Goal: Complete application form

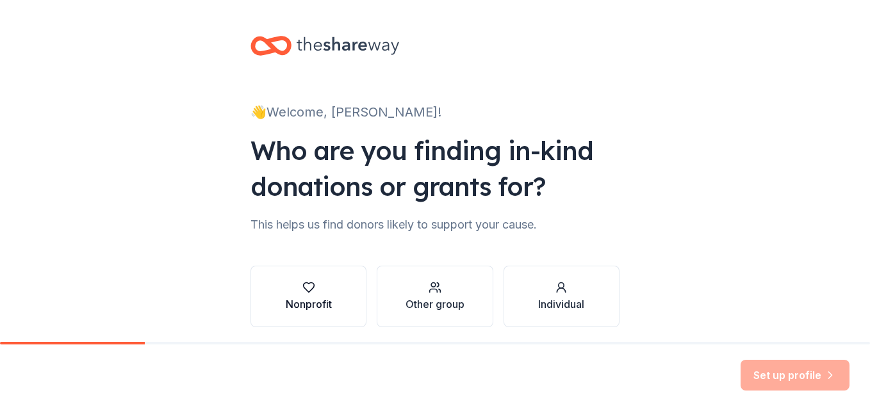
click at [305, 286] on icon "button" at bounding box center [308, 287] width 13 height 13
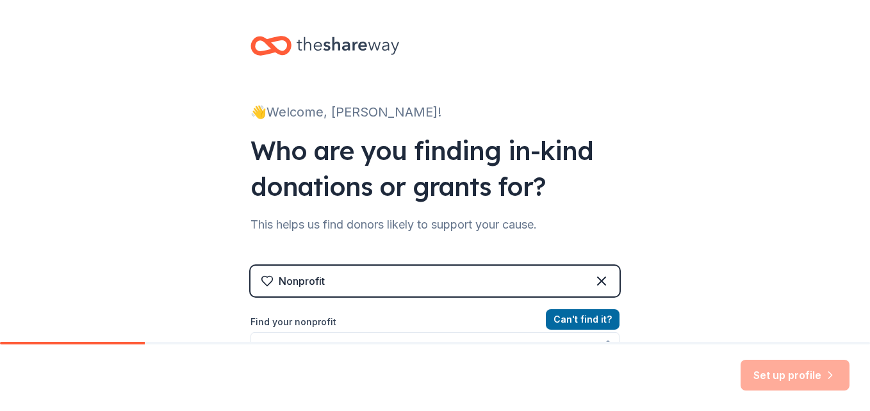
click at [427, 279] on div "Nonprofit" at bounding box center [435, 281] width 369 height 31
click at [405, 349] on div "Set up profile" at bounding box center [435, 378] width 870 height 67
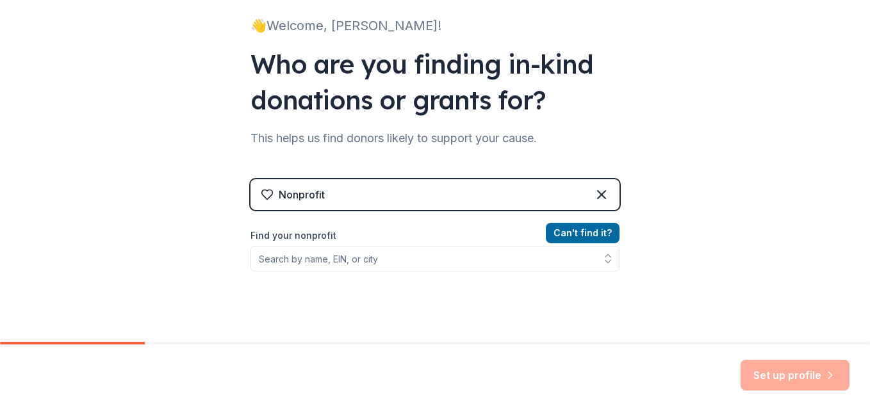
scroll to position [88, 0]
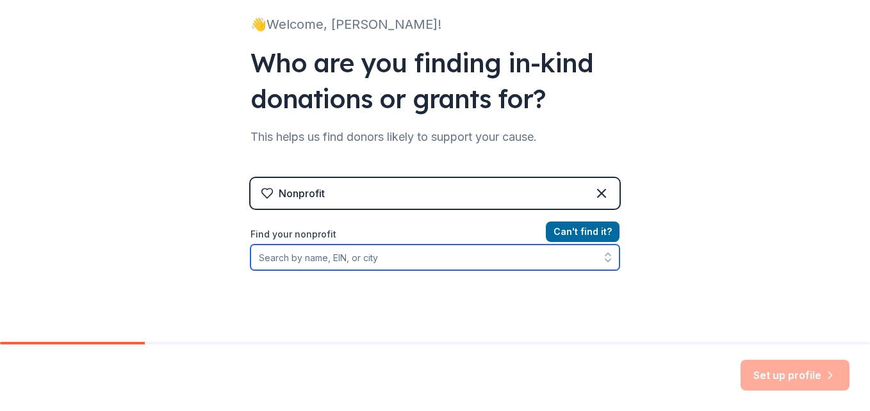
click at [482, 257] on input "Find your nonprofit" at bounding box center [435, 258] width 369 height 26
type input "[GEOGRAPHIC_DATA] [US_STATE]"
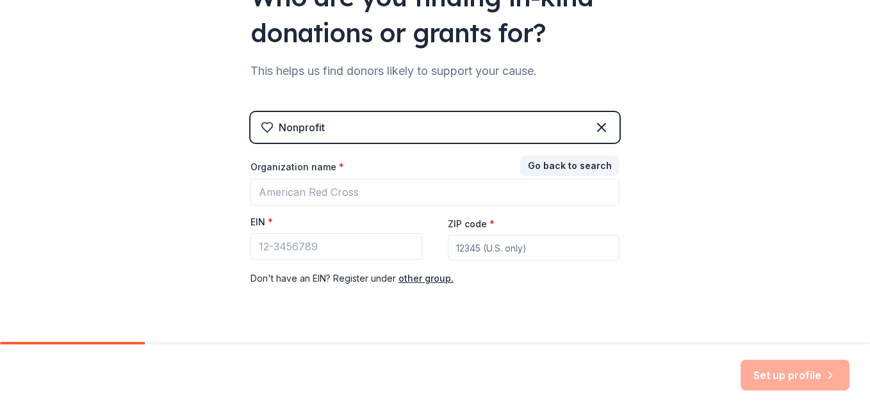
scroll to position [156, 0]
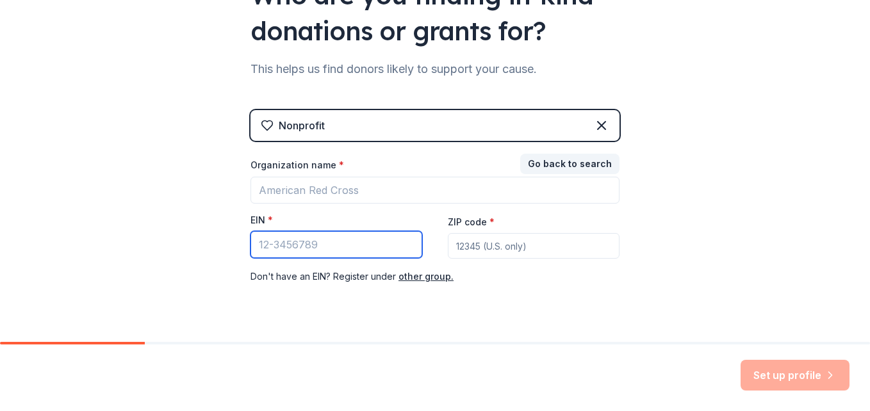
click at [372, 251] on input "EIN *" at bounding box center [337, 244] width 172 height 27
type input "[US_EMPLOYER_IDENTIFICATION_NUMBER]"
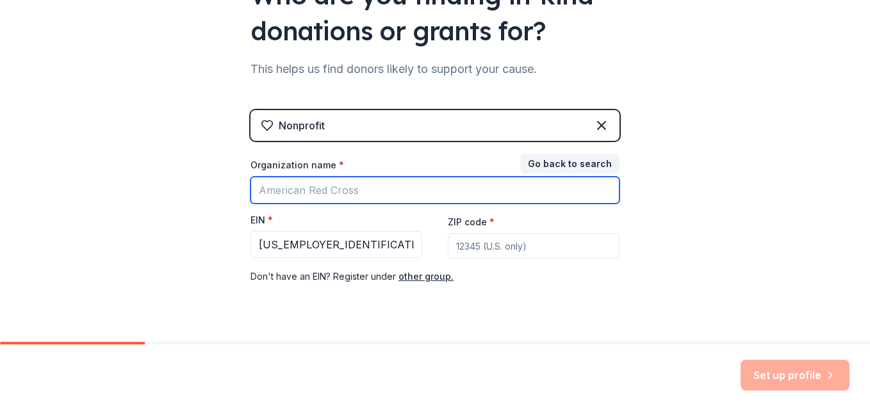
click at [372, 187] on input "Organization name *" at bounding box center [435, 190] width 369 height 27
type input "[GEOGRAPHIC_DATA] PTO"
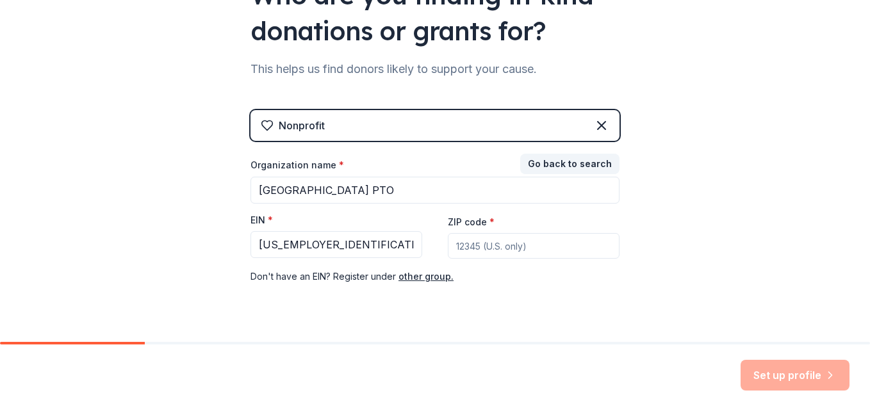
click at [463, 246] on input "ZIP code *" at bounding box center [534, 246] width 172 height 26
type input "32081"
click at [690, 202] on div "👋 Welcome, [PERSON_NAME]! Who are you finding in-kind donations or grants for? …" at bounding box center [435, 107] width 870 height 527
click at [753, 371] on button "Set up profile" at bounding box center [795, 375] width 109 height 31
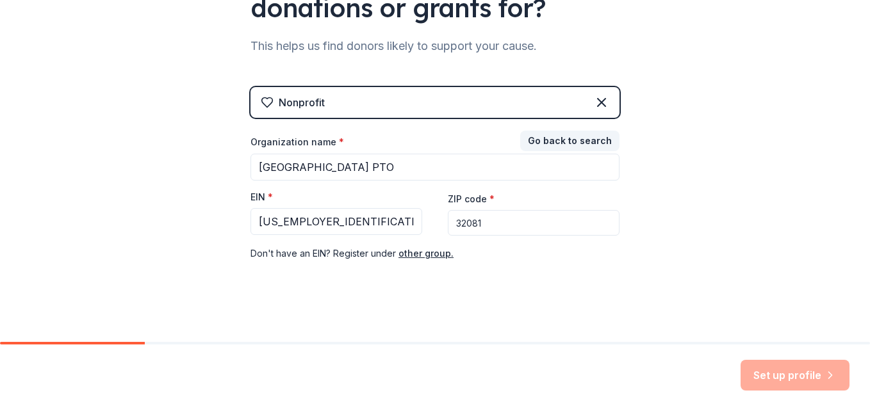
scroll to position [185, 0]
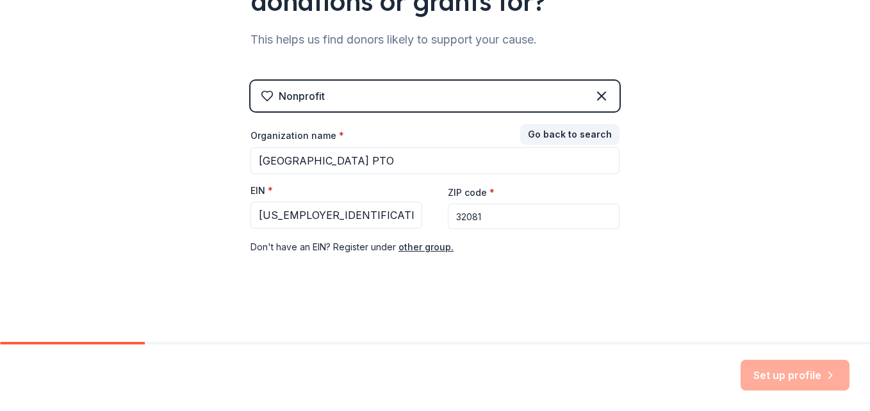
click at [532, 217] on input "32081" at bounding box center [534, 217] width 172 height 26
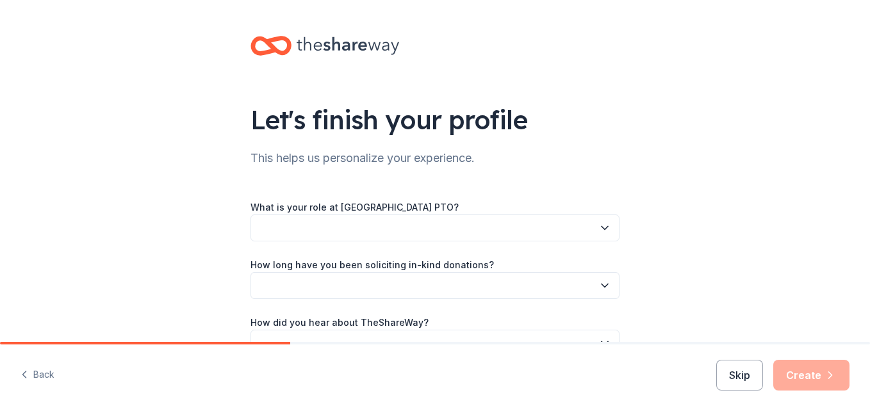
click at [545, 236] on button "button" at bounding box center [435, 228] width 369 height 27
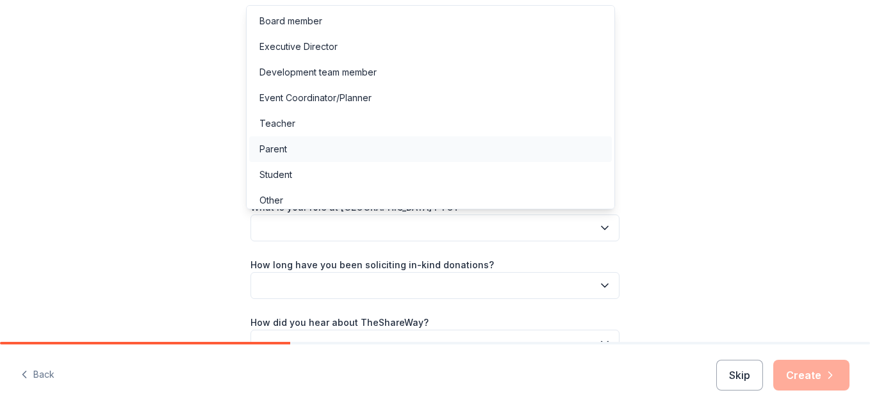
click at [513, 157] on div "Parent" at bounding box center [430, 149] width 363 height 26
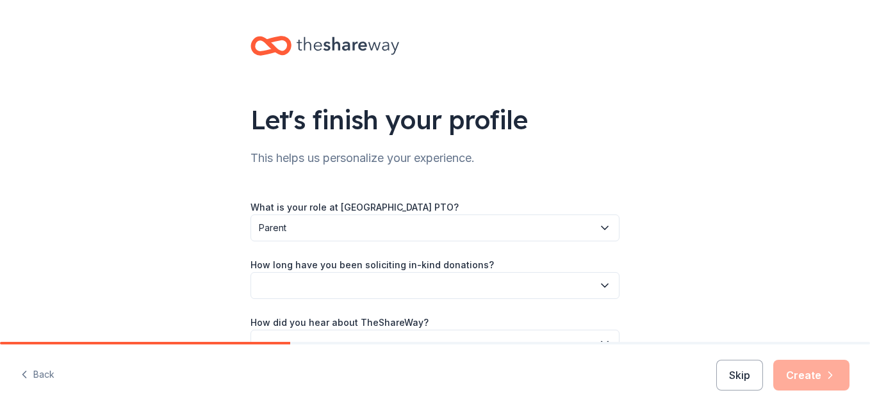
click at [529, 286] on button "button" at bounding box center [435, 285] width 369 height 27
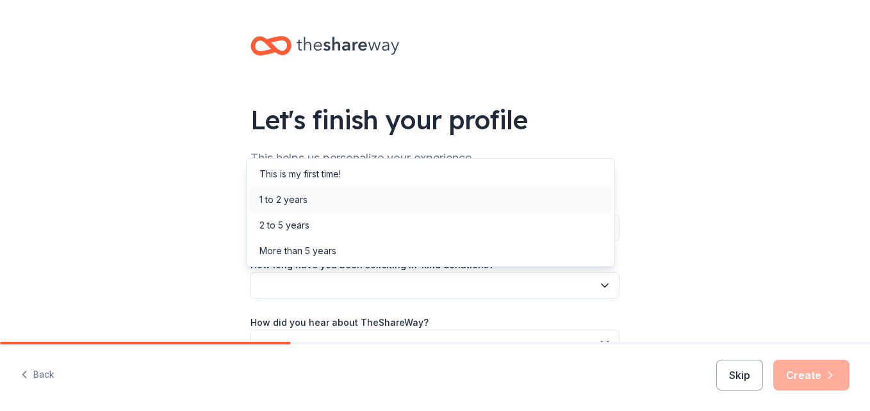
click at [509, 204] on div "1 to 2 years" at bounding box center [430, 200] width 363 height 26
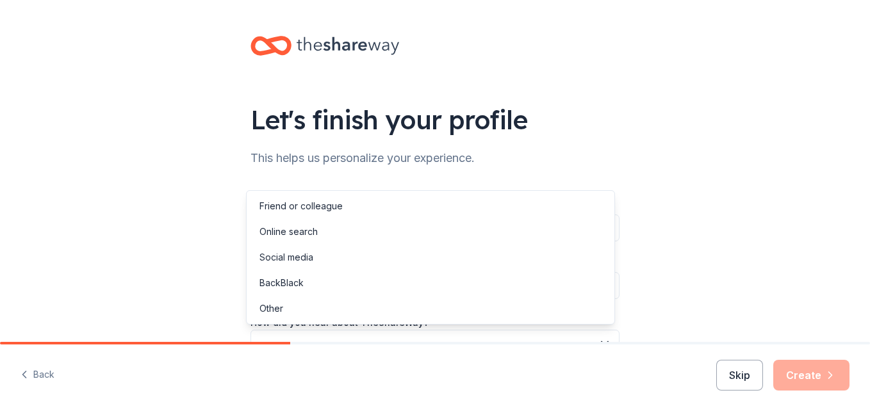
click at [582, 335] on button "button" at bounding box center [435, 343] width 369 height 27
click at [554, 230] on div "Online search" at bounding box center [430, 232] width 363 height 26
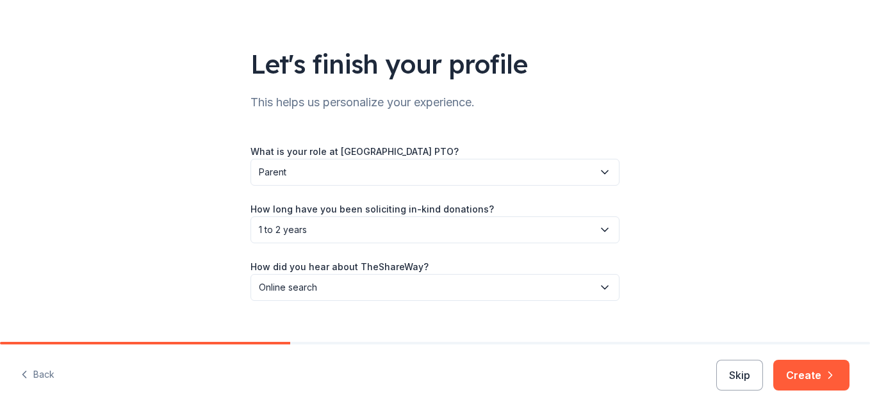
scroll to position [76, 0]
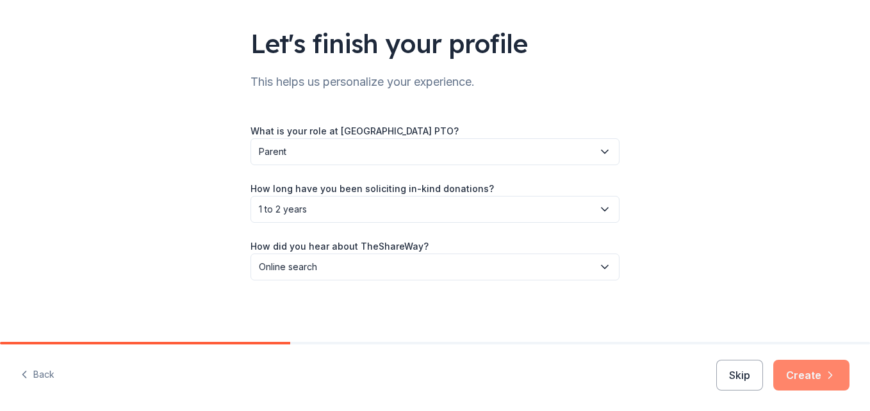
click at [823, 372] on button "Create" at bounding box center [811, 375] width 76 height 31
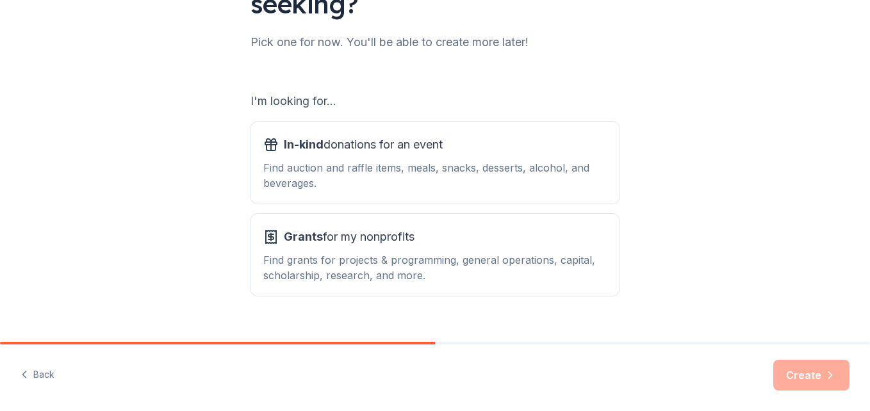
scroll to position [175, 0]
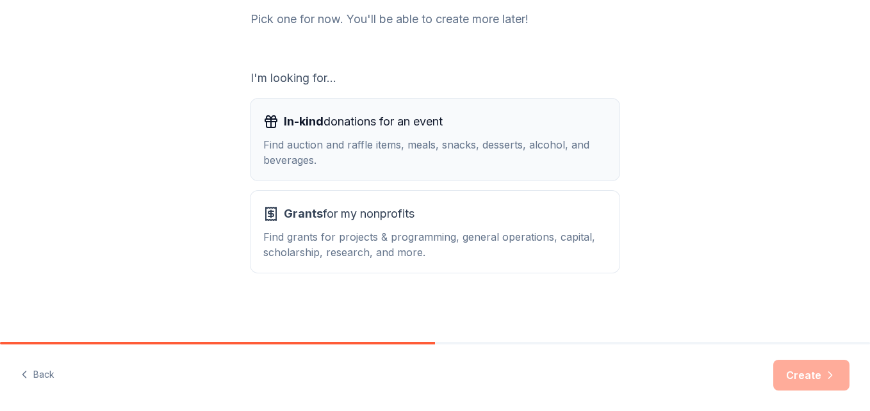
click at [584, 152] on div "Find auction and raffle items, meals, snacks, desserts, alcohol, and beverages." at bounding box center [434, 152] width 343 height 31
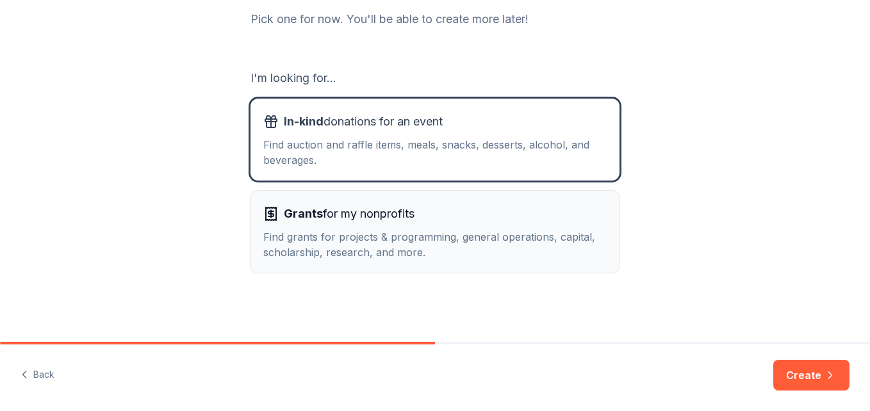
click at [586, 228] on div "Grants for my nonprofits Find grants for projects & programming, general operat…" at bounding box center [434, 232] width 343 height 56
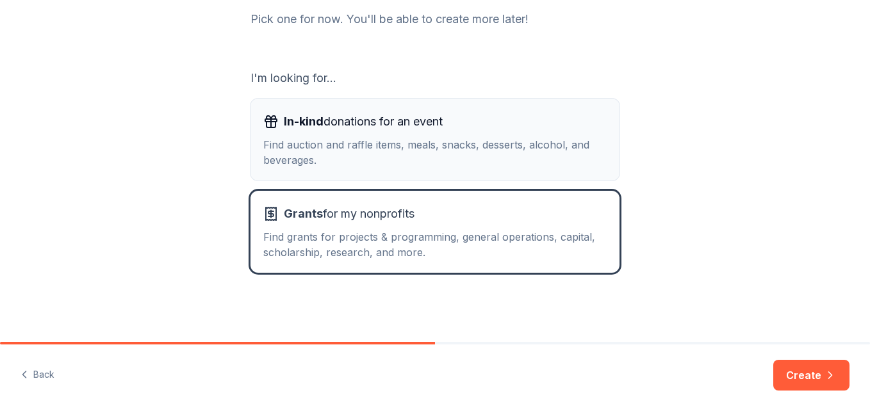
click at [584, 154] on div "Find auction and raffle items, meals, snacks, desserts, alcohol, and beverages." at bounding box center [434, 152] width 343 height 31
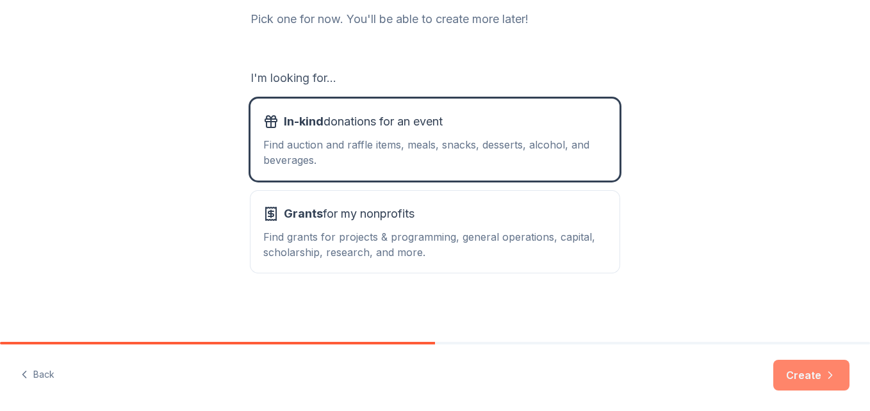
click at [809, 367] on button "Create" at bounding box center [811, 375] width 76 height 31
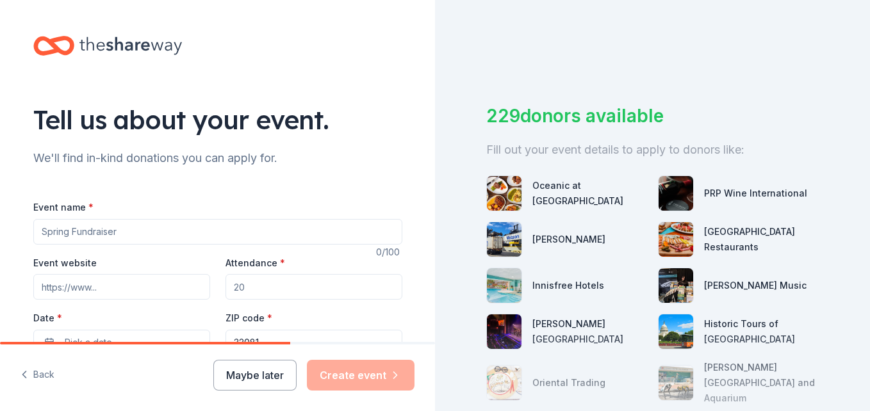
click at [196, 227] on input "Event name *" at bounding box center [217, 232] width 369 height 26
type input "Fall Festival"
click at [264, 289] on input "Attendance *" at bounding box center [314, 287] width 177 height 26
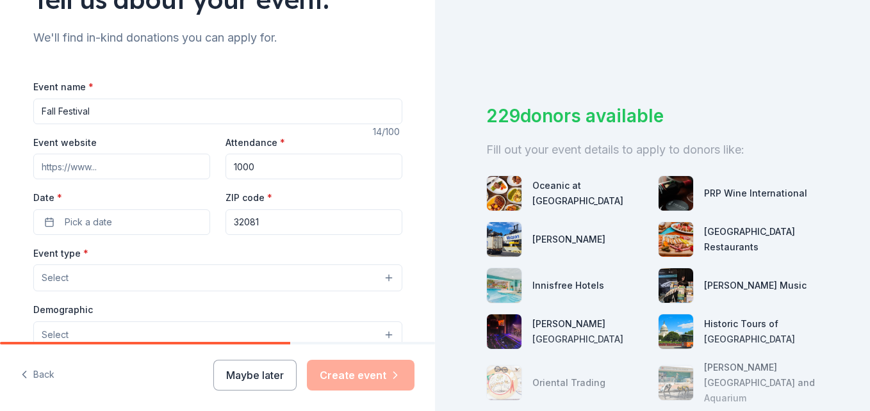
scroll to position [131, 0]
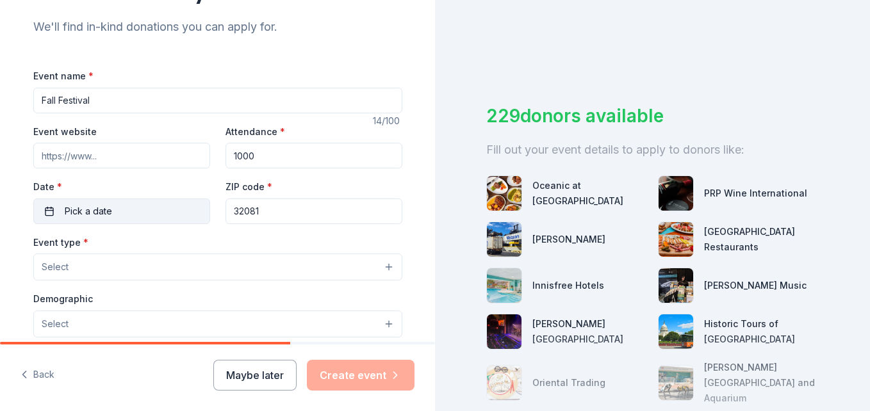
type input "1000"
click at [136, 216] on button "Pick a date" at bounding box center [121, 212] width 177 height 26
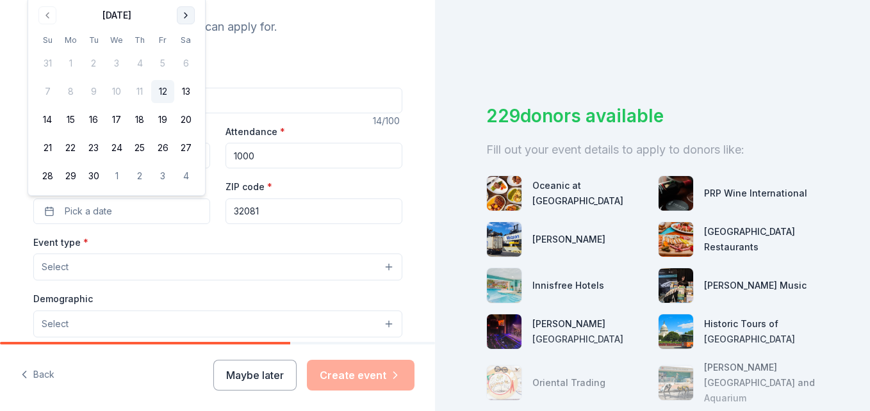
click at [186, 15] on button "Go to next month" at bounding box center [186, 15] width 18 height 18
click at [53, 143] on button "19" at bounding box center [47, 147] width 23 height 23
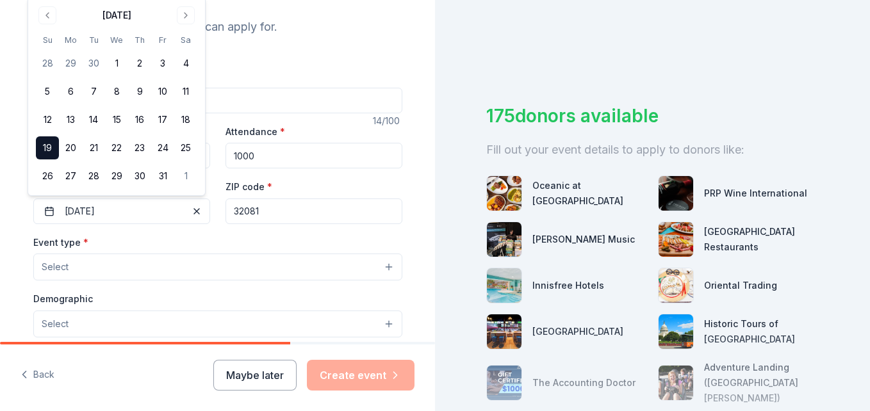
click at [295, 260] on button "Select" at bounding box center [217, 267] width 369 height 27
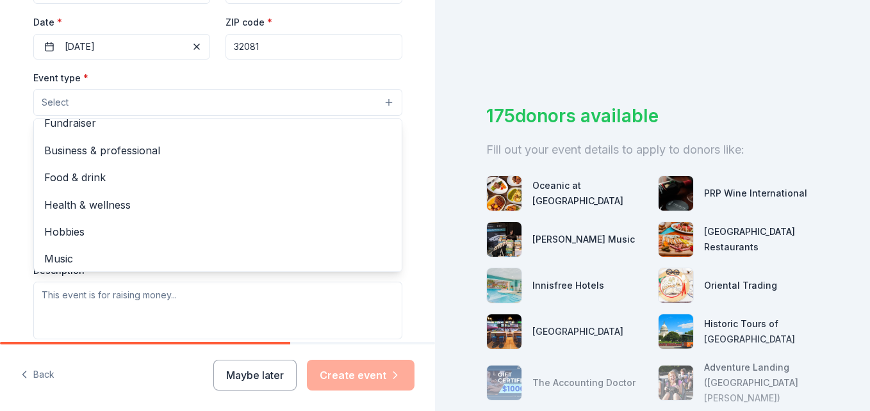
scroll to position [0, 0]
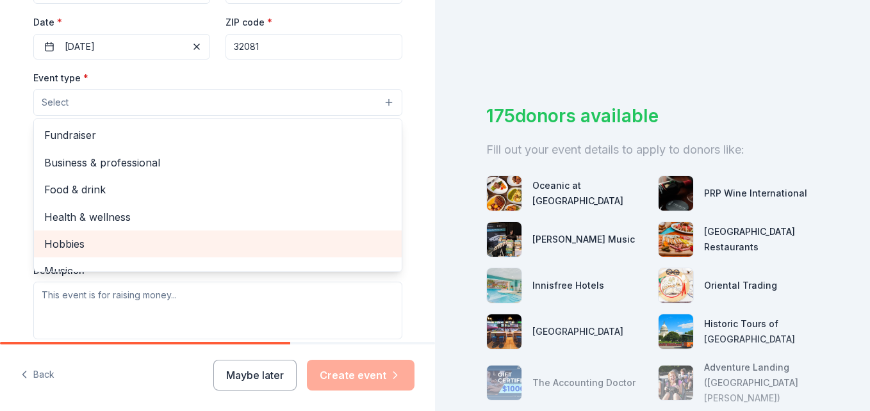
click at [182, 240] on span "Hobbies" at bounding box center [217, 244] width 347 height 17
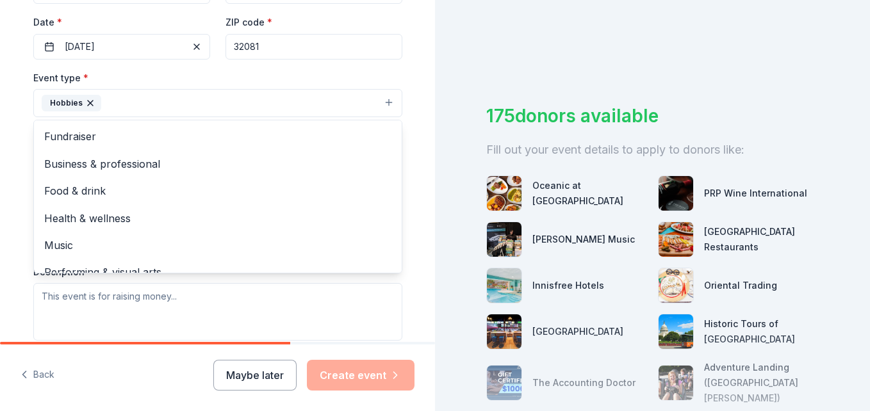
click at [329, 306] on div "Event type * Hobbies Fundraiser Business & professional Food & drink Health & w…" at bounding box center [217, 205] width 369 height 271
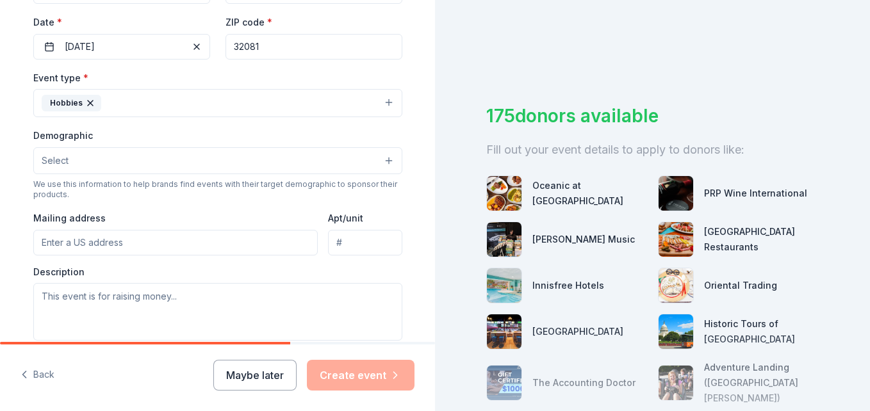
click at [305, 167] on button "Select" at bounding box center [217, 160] width 369 height 27
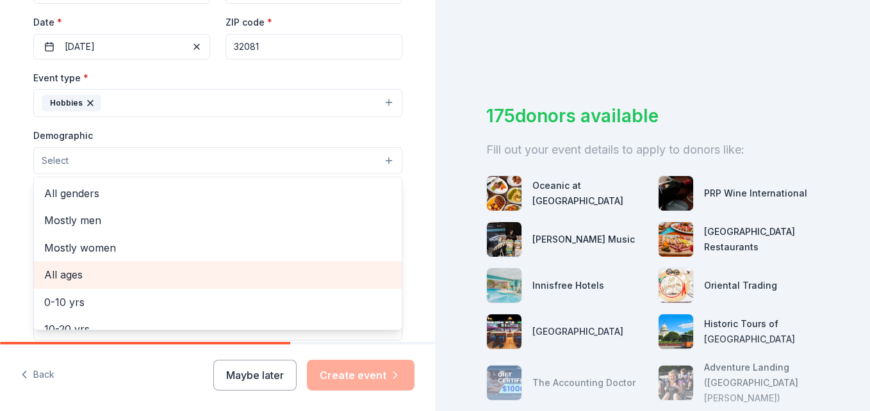
click at [217, 272] on span "All ages" at bounding box center [217, 275] width 347 height 17
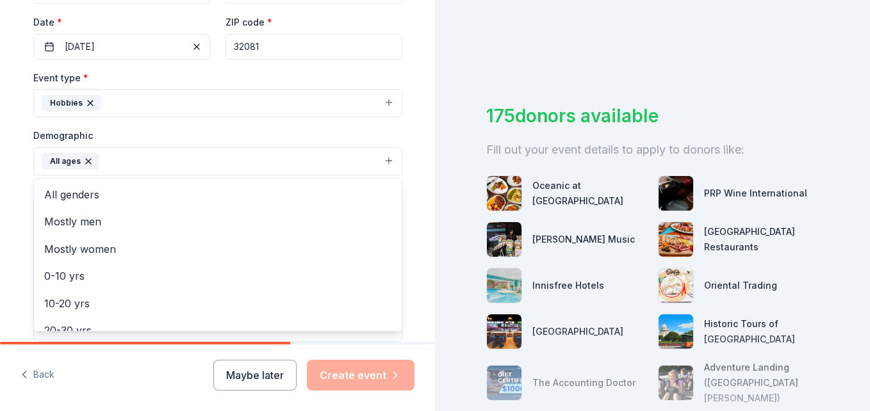
click at [409, 131] on div "Tell us about your event. We'll find in-kind donations you can apply for. Event…" at bounding box center [218, 131] width 410 height 855
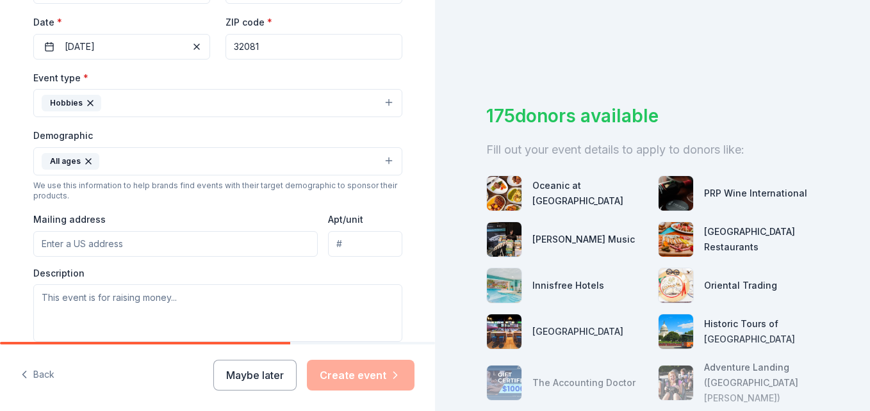
click at [261, 252] on input "Mailing address" at bounding box center [175, 244] width 285 height 26
click at [312, 204] on div "Event type * Hobbies Demographic All ages We use this information to help brand…" at bounding box center [217, 206] width 369 height 272
click at [268, 253] on input "Mailing address" at bounding box center [175, 244] width 285 height 26
drag, startPoint x: 248, startPoint y: 238, endPoint x: -3, endPoint y: 239, distance: 250.5
click at [0, 239] on html "Tell us about your event. We'll find in-kind donations you can apply for. Event…" at bounding box center [435, 205] width 870 height 411
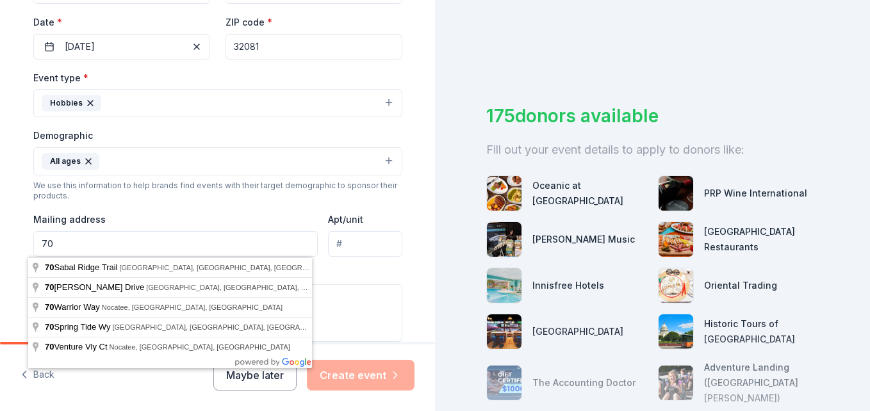
type input "[STREET_ADDRESS][US_STATE]"
click at [368, 212] on div "Apt/unit" at bounding box center [365, 233] width 74 height 45
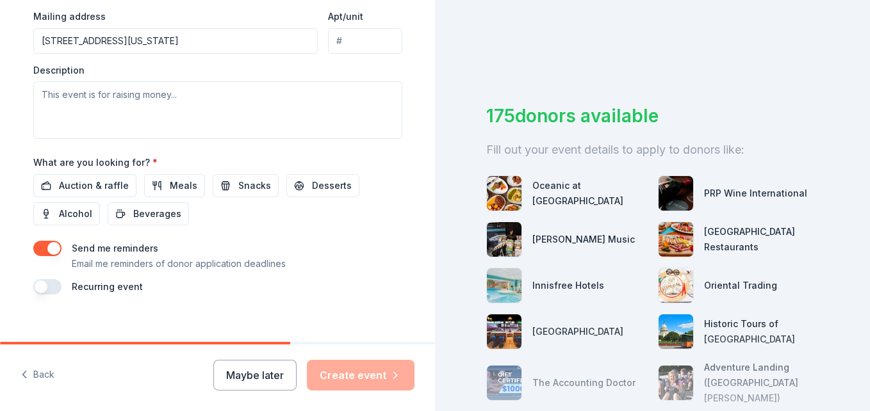
scroll to position [509, 0]
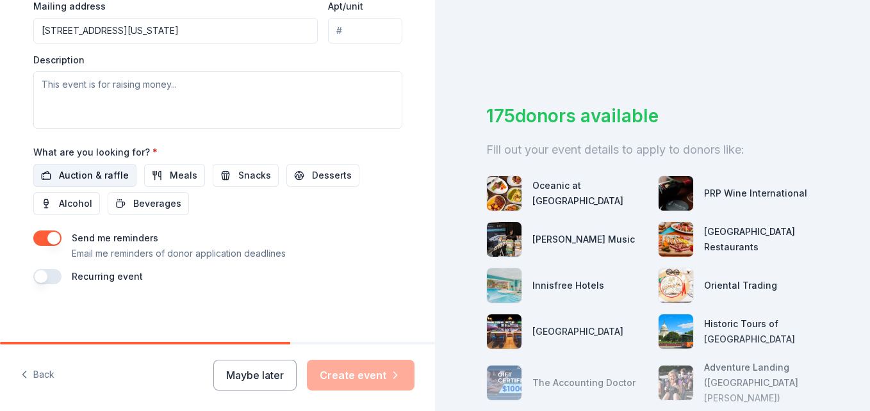
click at [96, 177] on span "Auction & raffle" at bounding box center [94, 175] width 70 height 15
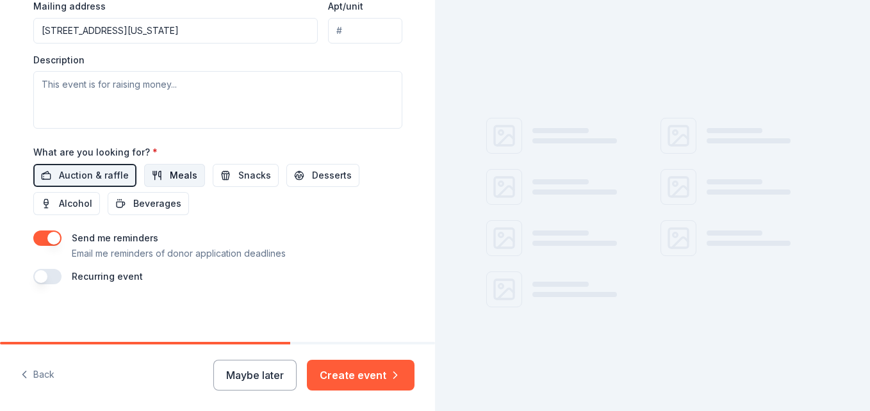
click at [152, 174] on button "Meals" at bounding box center [174, 175] width 61 height 23
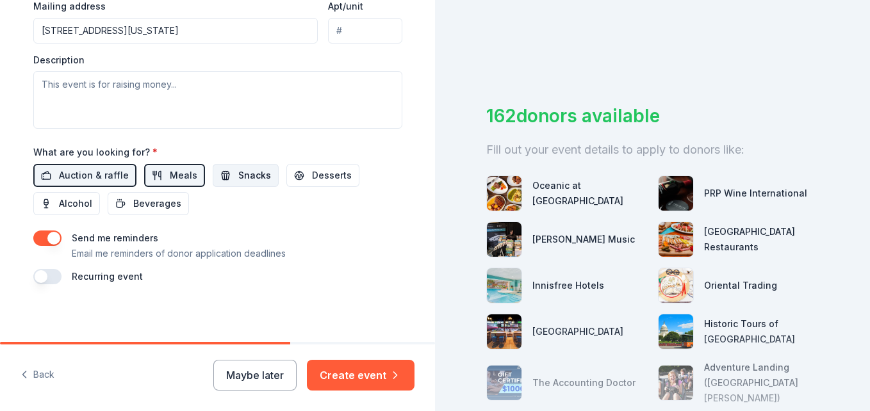
click at [224, 174] on button "Snacks" at bounding box center [246, 175] width 66 height 23
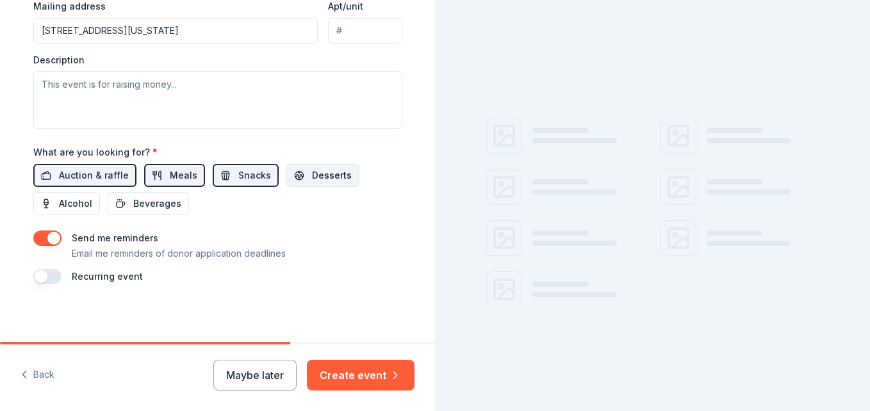
click at [297, 174] on button "Desserts" at bounding box center [322, 175] width 73 height 23
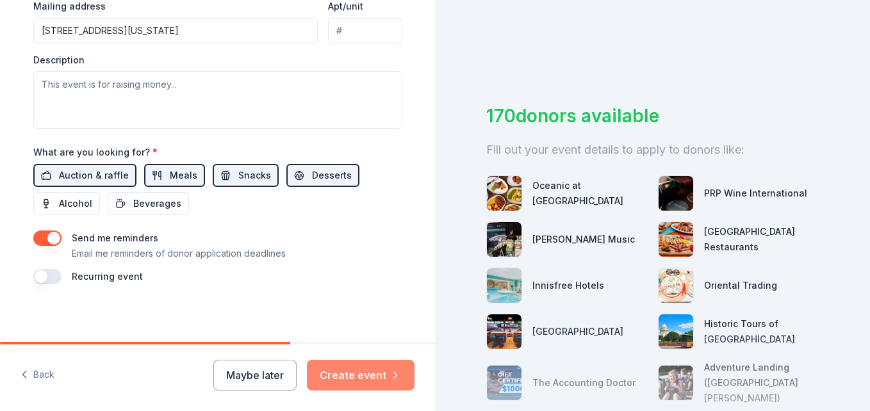
click at [369, 374] on button "Create event" at bounding box center [361, 375] width 108 height 31
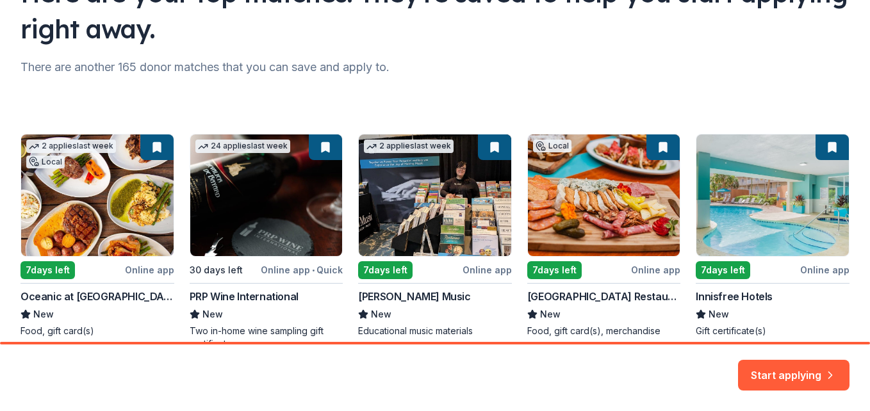
scroll to position [128, 0]
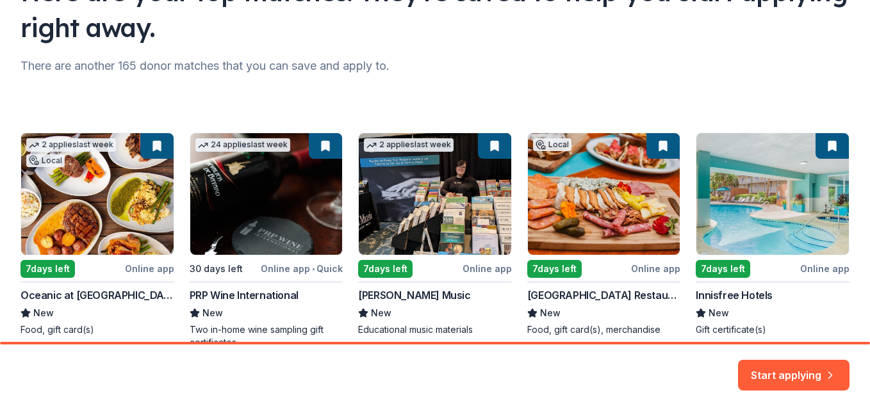
click at [854, 158] on div "Here are your top matches. They're saved to help you start applying right away.…" at bounding box center [435, 141] width 870 height 539
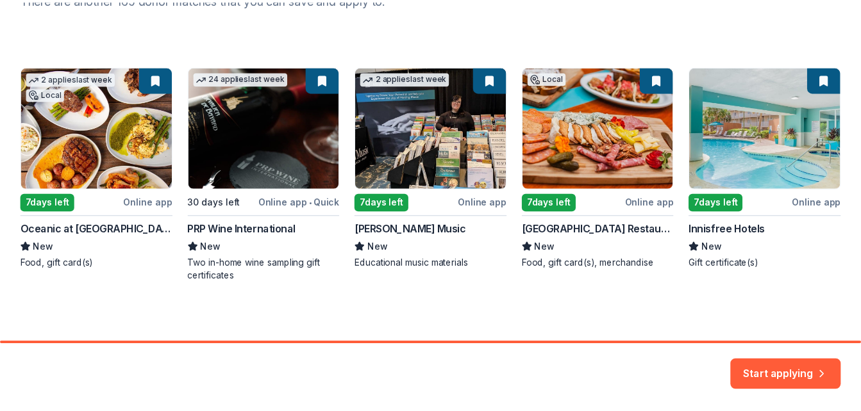
scroll to position [197, 0]
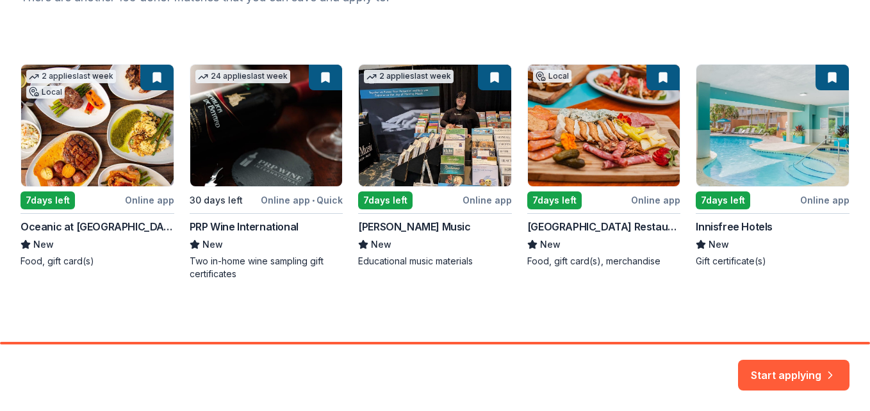
click at [292, 143] on div "2 applies last week Local 7 days left Online app Oceanic at [GEOGRAPHIC_DATA] N…" at bounding box center [435, 172] width 829 height 217
click at [811, 372] on button "Start applying" at bounding box center [793, 371] width 111 height 31
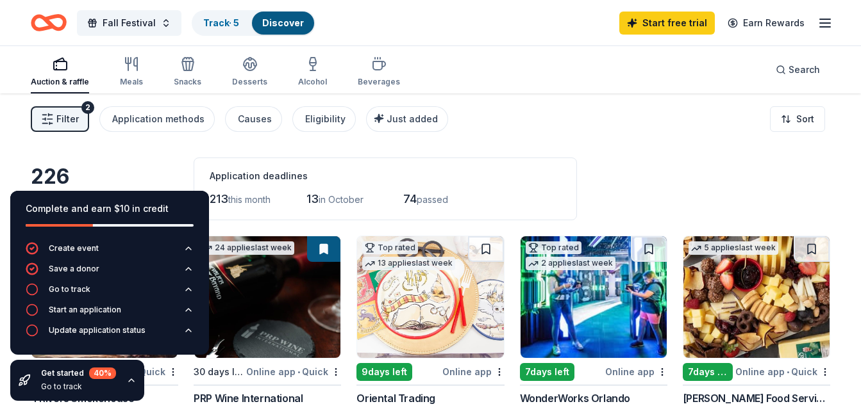
click at [167, 168] on div "226 results in [GEOGRAPHIC_DATA], [GEOGRAPHIC_DATA] Application deadlines 213 t…" at bounding box center [430, 189] width 799 height 63
click at [106, 382] on div "Go to track" at bounding box center [78, 387] width 75 height 10
click at [85, 369] on div "Get started 40 %" at bounding box center [78, 374] width 75 height 12
click at [31, 287] on icon "button" at bounding box center [32, 289] width 13 height 13
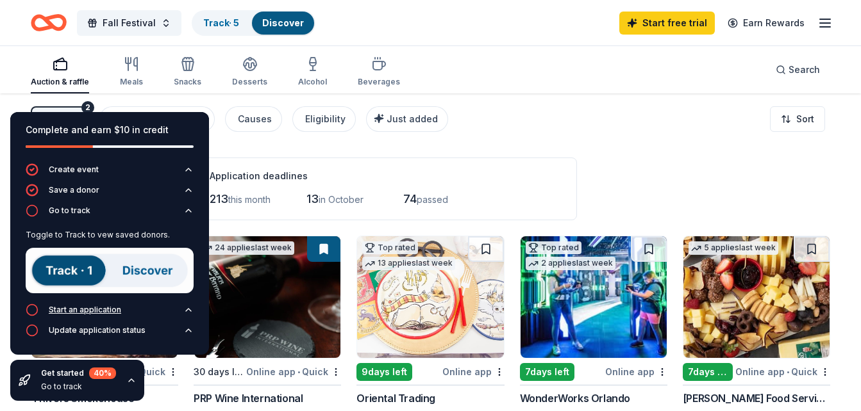
click at [29, 313] on icon "button" at bounding box center [32, 310] width 13 height 13
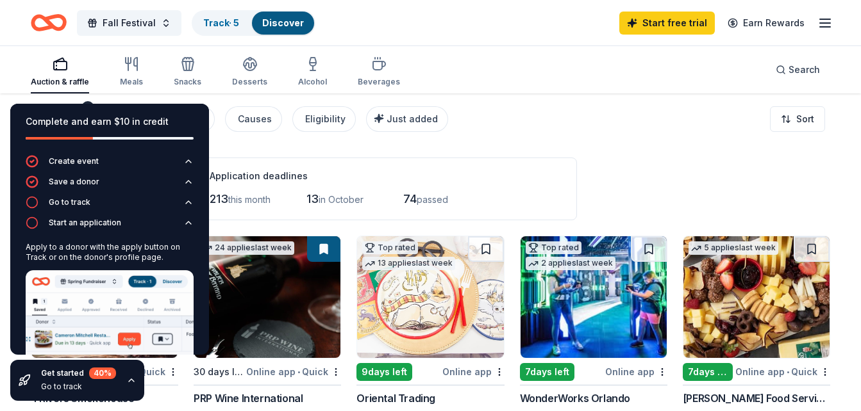
click at [56, 312] on img at bounding box center [110, 324] width 168 height 108
click at [283, 289] on img at bounding box center [267, 297] width 146 height 122
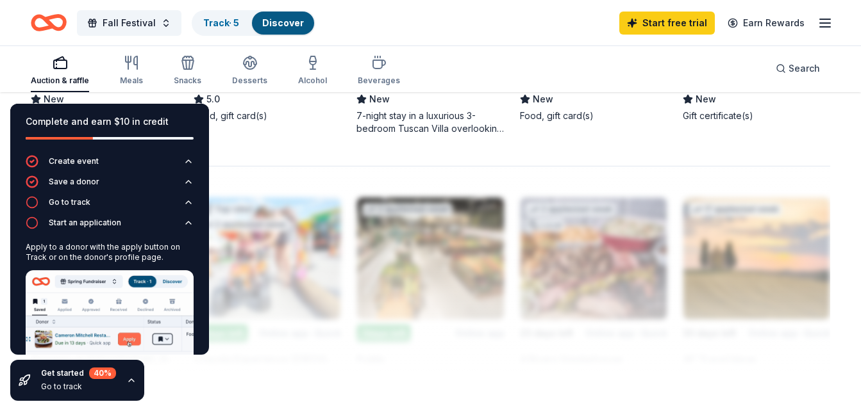
scroll to position [1065, 0]
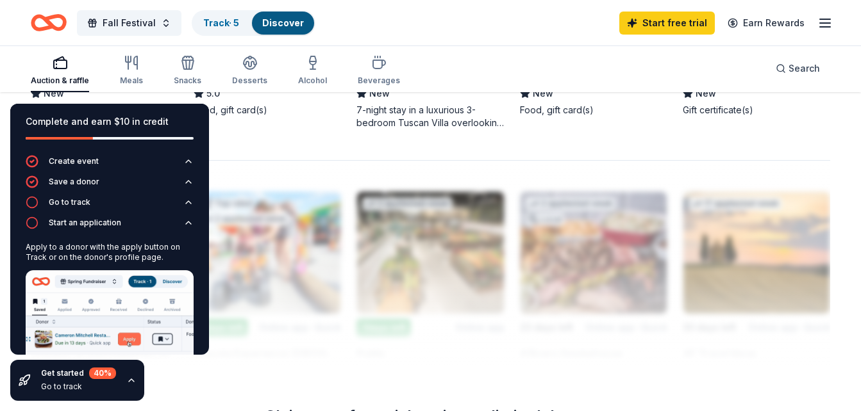
click at [225, 163] on div at bounding box center [430, 262] width 799 height 205
click at [172, 111] on div "Complete and earn $10 in credit" at bounding box center [109, 129] width 199 height 51
click at [165, 94] on div "Complete and earn $10 in credit Create event Save a donor Go to track Start an …" at bounding box center [109, 253] width 219 height 318
click at [132, 62] on icon "button" at bounding box center [131, 62] width 15 height 15
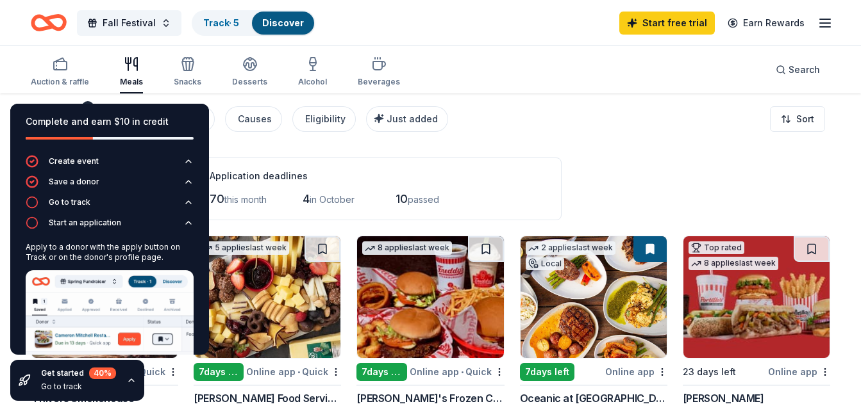
click at [129, 378] on icon "button" at bounding box center [131, 380] width 10 height 10
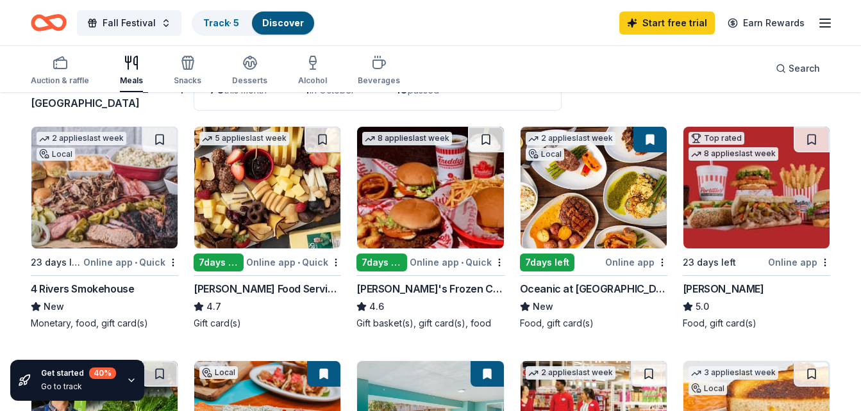
scroll to position [115, 0]
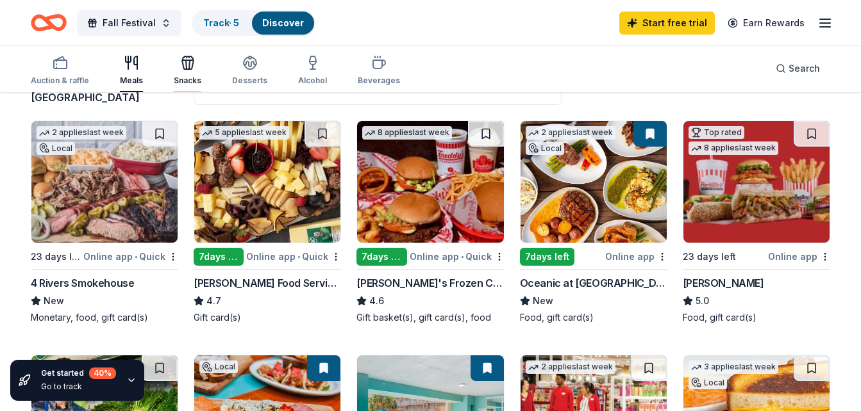
click at [183, 78] on div "Snacks" at bounding box center [188, 81] width 28 height 10
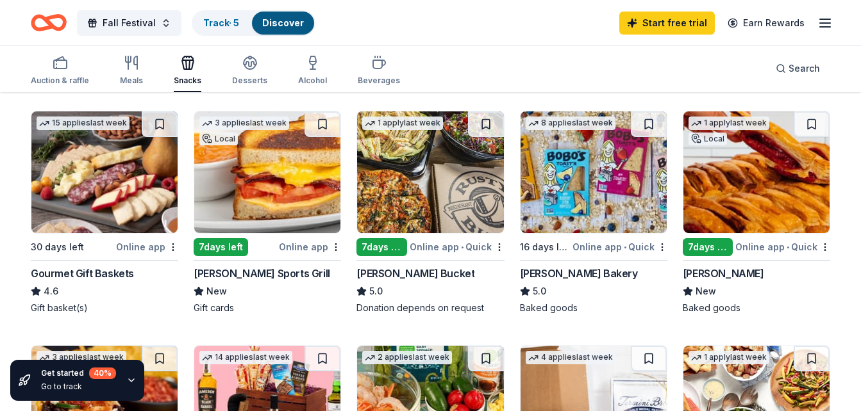
scroll to position [348, 0]
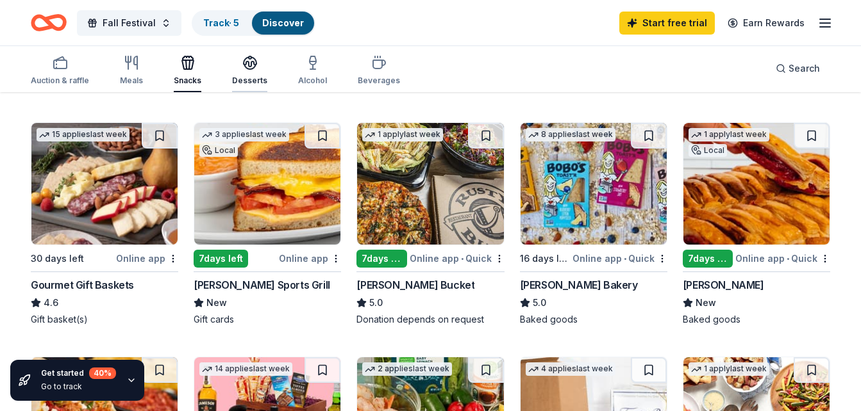
click at [241, 79] on div "Desserts" at bounding box center [249, 81] width 35 height 10
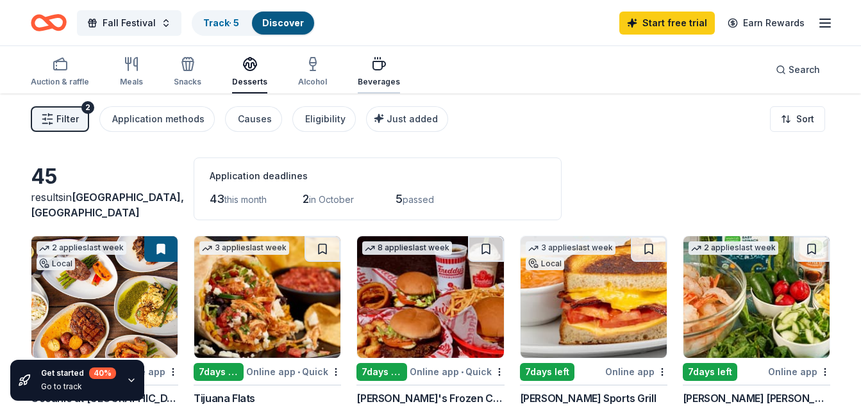
click at [371, 78] on div "Beverages" at bounding box center [379, 82] width 42 height 10
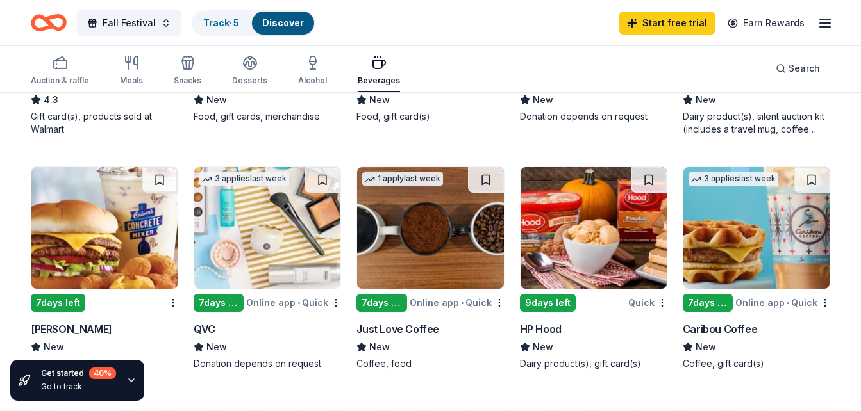
scroll to position [814, 0]
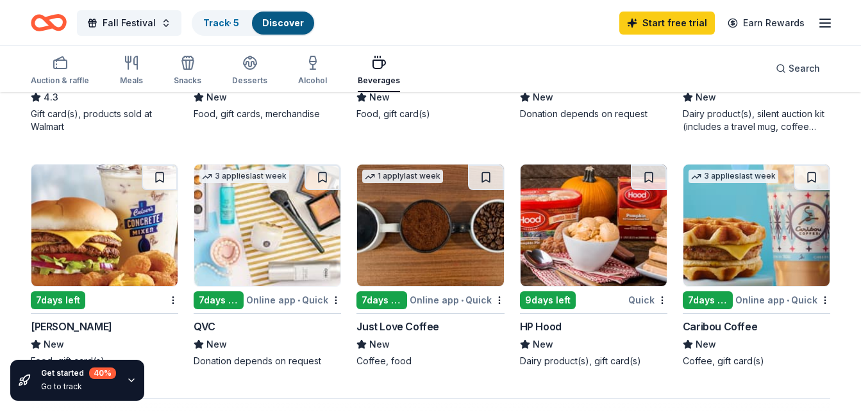
click at [136, 229] on img at bounding box center [104, 226] width 146 height 122
click at [132, 74] on div "Meals" at bounding box center [131, 70] width 23 height 31
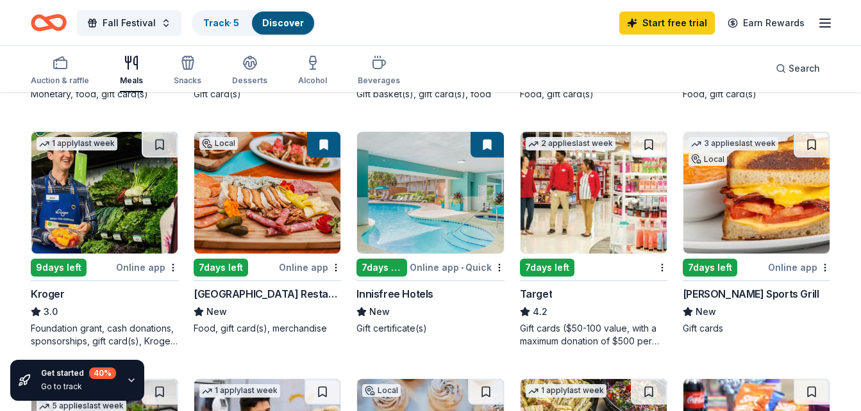
scroll to position [362, 0]
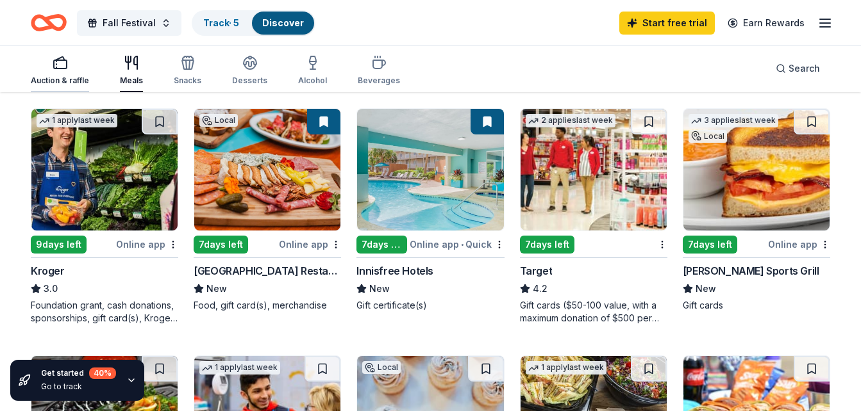
click at [68, 79] on div "Auction & raffle" at bounding box center [60, 81] width 58 height 10
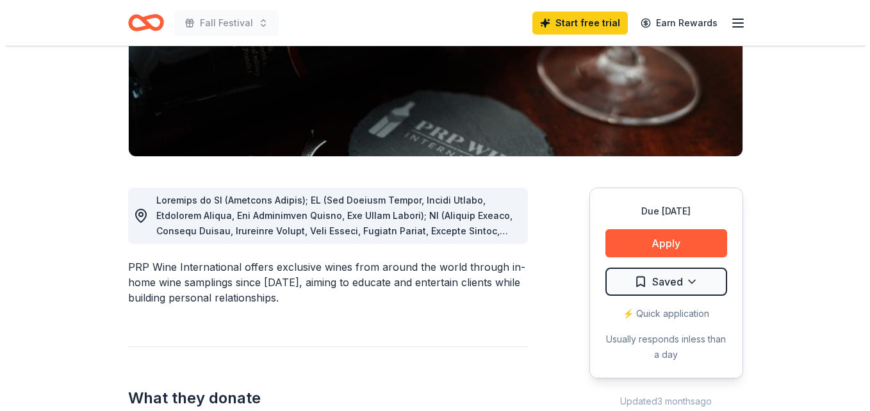
scroll to position [236, 0]
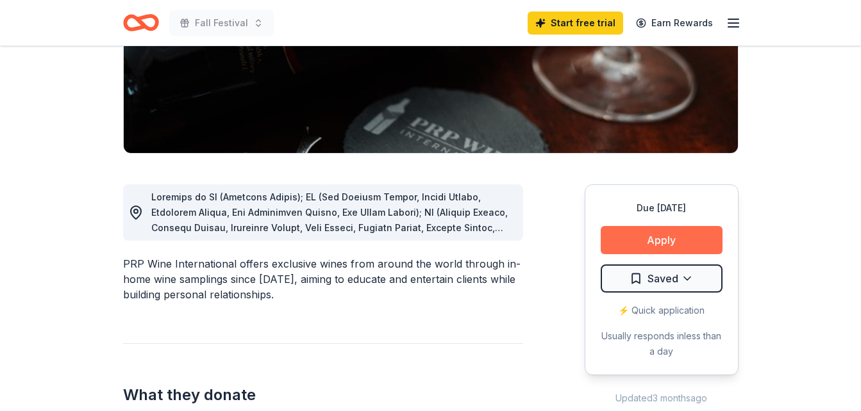
click at [698, 240] on button "Apply" at bounding box center [661, 240] width 122 height 28
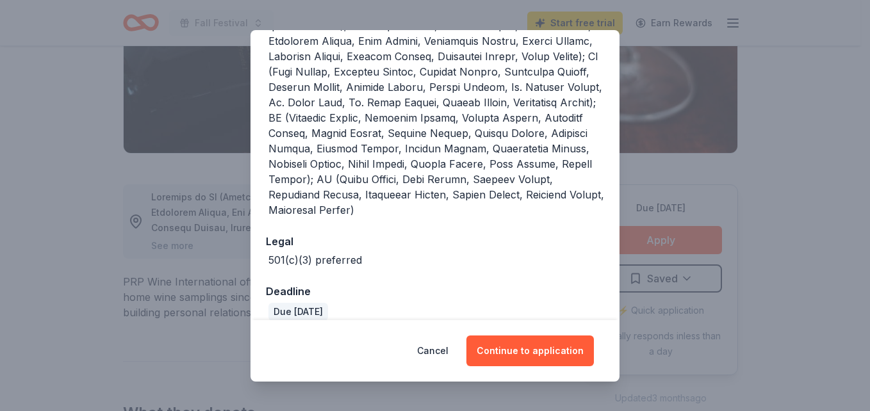
scroll to position [463, 0]
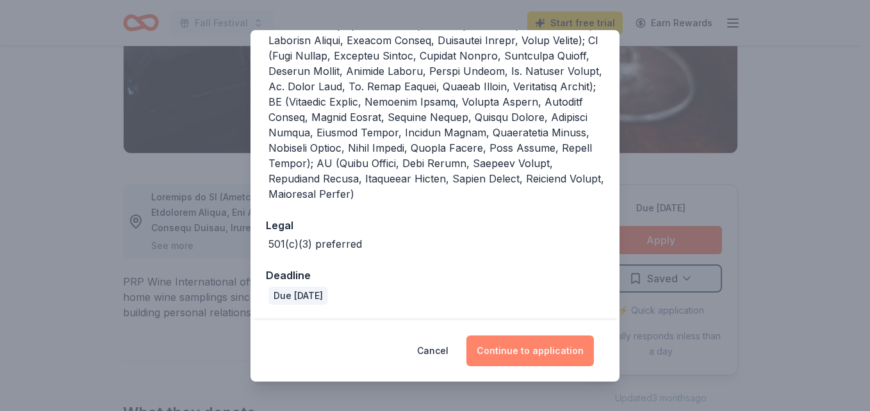
click at [560, 354] on button "Continue to application" at bounding box center [530, 351] width 128 height 31
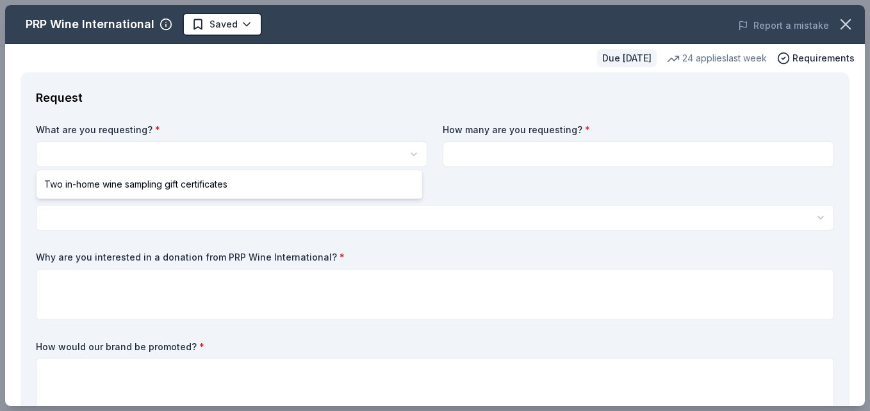
select select "Two in-home wine sampling gift certificates"
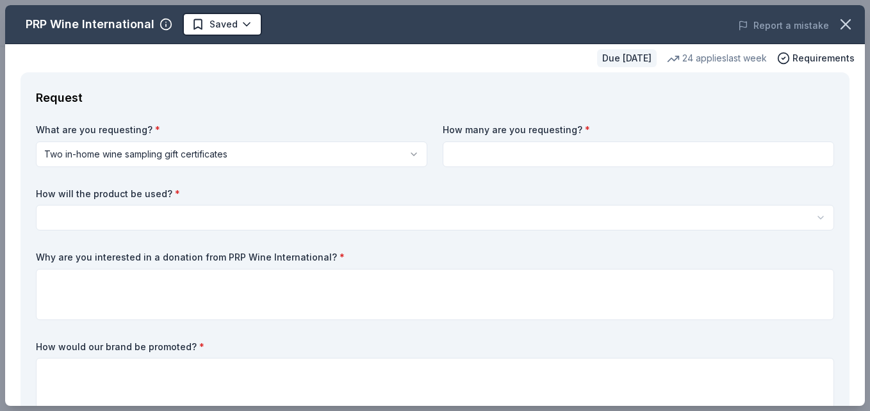
click at [532, 147] on input at bounding box center [638, 155] width 391 height 26
type input "1"
click at [475, 218] on html "Fall Festival Saved Apply Due [DATE] Share PRP Wine International New • 2 revie…" at bounding box center [435, 205] width 870 height 411
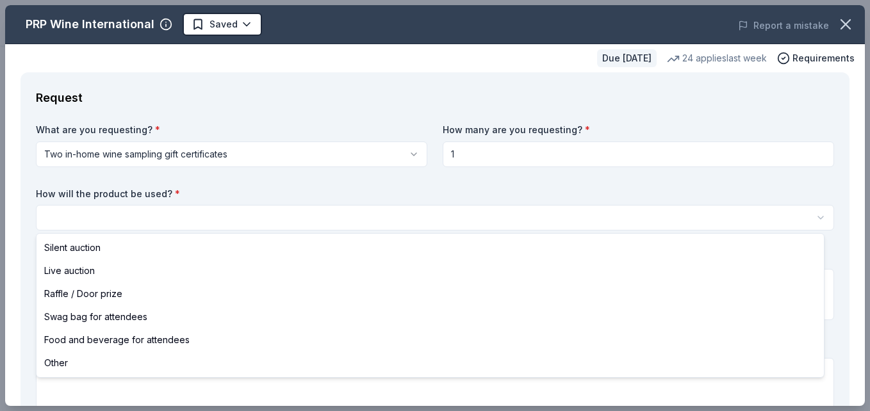
select select "silentAuction"
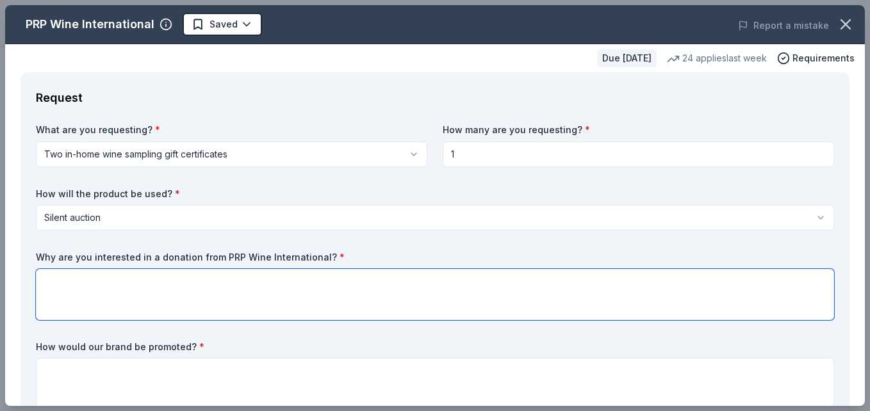
click at [445, 284] on textarea at bounding box center [435, 294] width 798 height 51
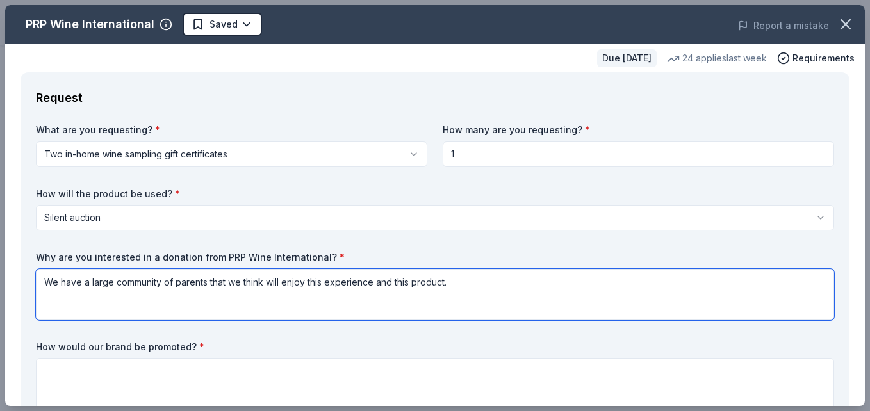
type textarea "We have a large community of parents that we think will enjoy this experience a…"
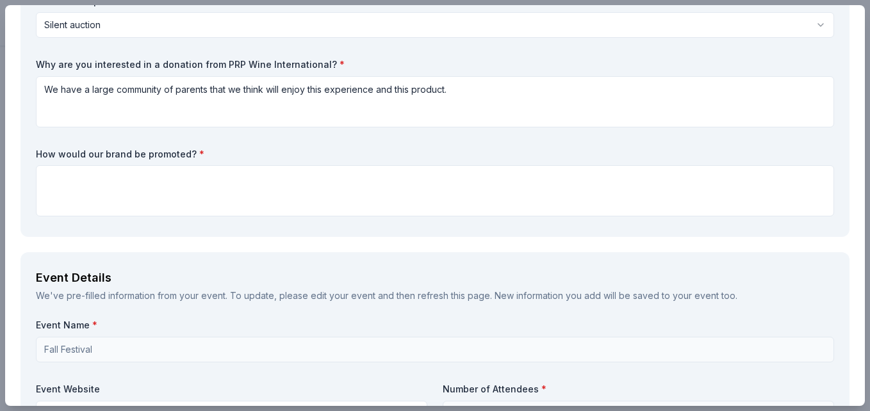
scroll to position [218, 0]
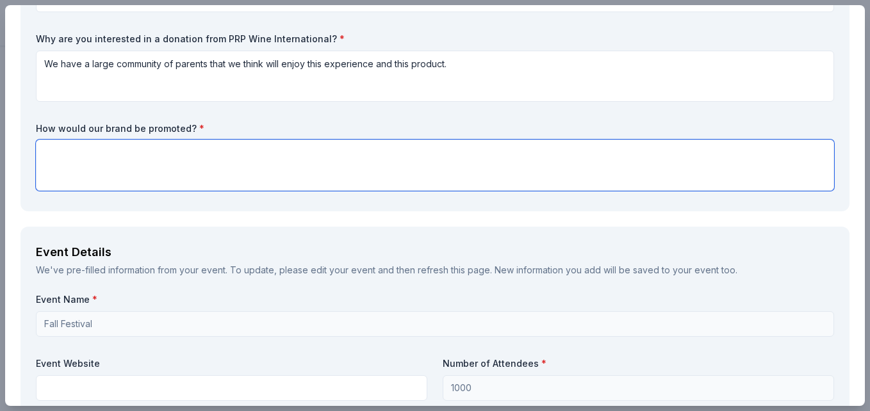
click at [498, 147] on textarea at bounding box center [435, 165] width 798 height 51
type textarea "pamphlets and marketing materials distributed"
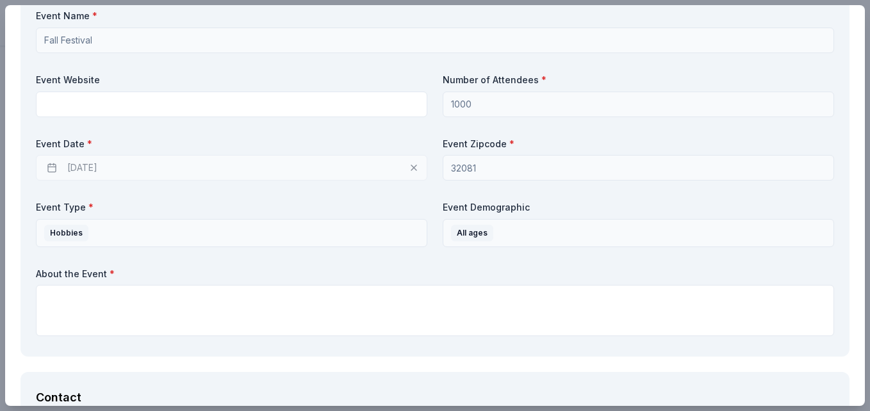
scroll to position [506, 0]
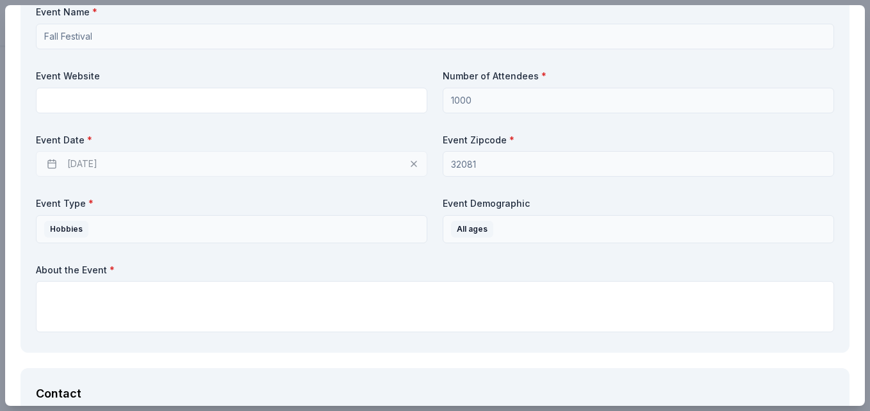
click at [359, 165] on div "[DATE]" at bounding box center [231, 164] width 391 height 26
click at [123, 157] on div "[DATE]" at bounding box center [231, 164] width 391 height 26
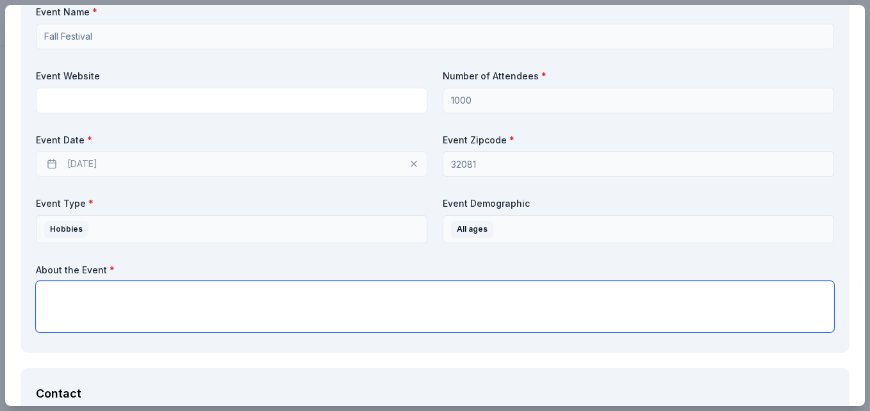
click at [108, 287] on textarea at bounding box center [435, 306] width 798 height 51
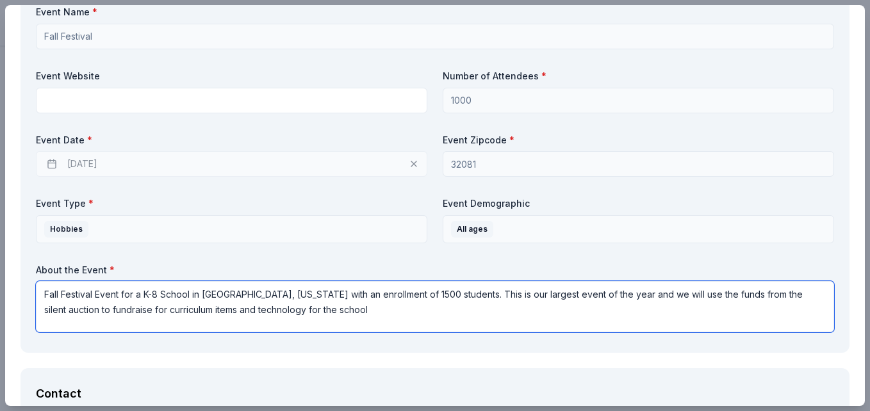
type textarea "Fall Festival Event for a K-8 School in Ponte Vedra, Florida with an enrollment…"
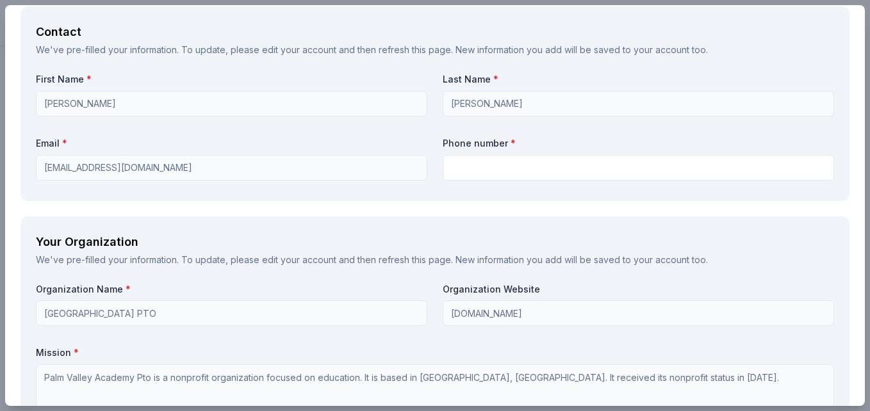
scroll to position [871, 0]
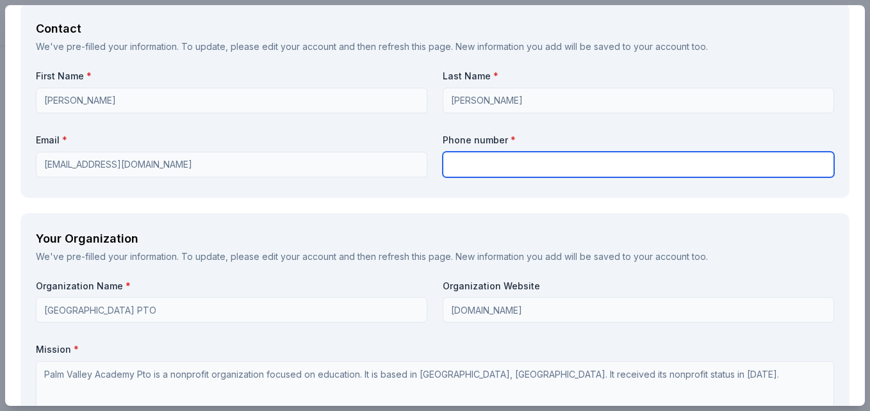
click at [467, 169] on input "text" at bounding box center [638, 165] width 391 height 26
type input "9043040506"
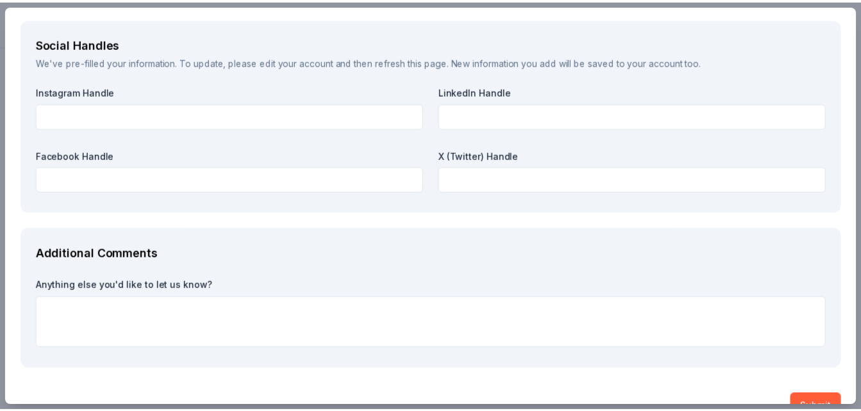
scroll to position [1492, 0]
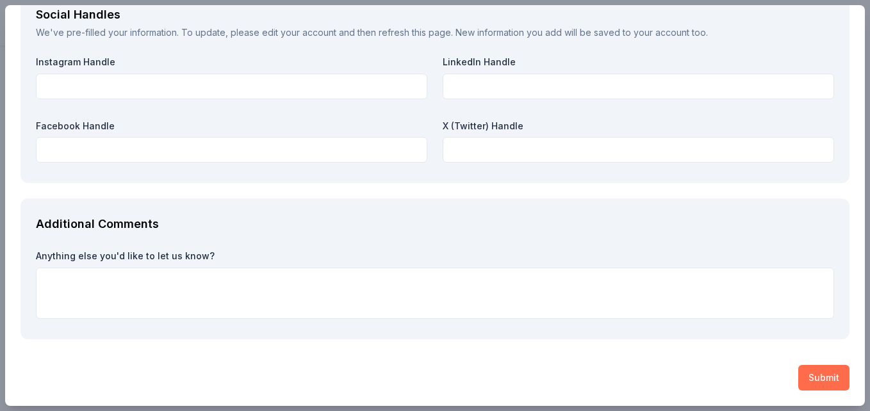
click at [827, 379] on button "Submit" at bounding box center [823, 378] width 51 height 26
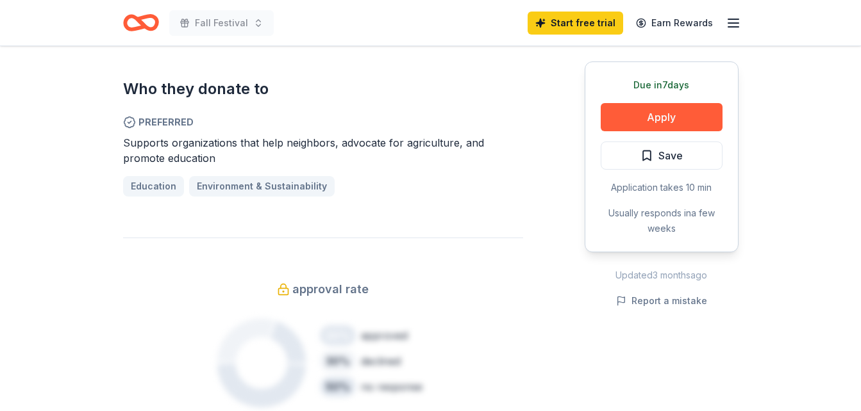
scroll to position [536, 0]
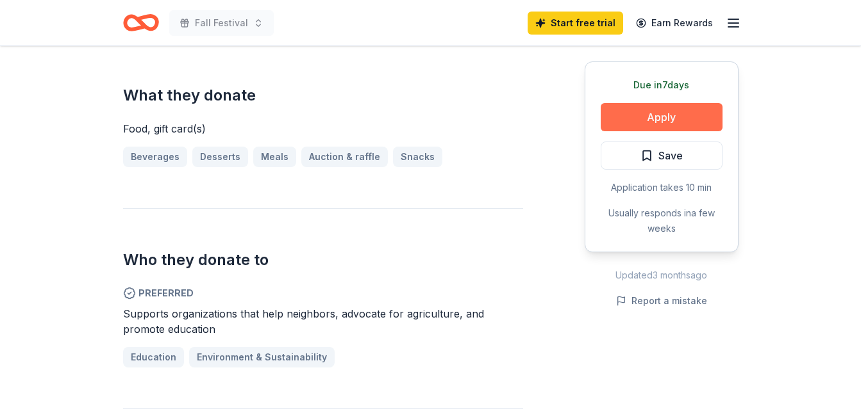
click at [666, 120] on button "Apply" at bounding box center [661, 117] width 122 height 28
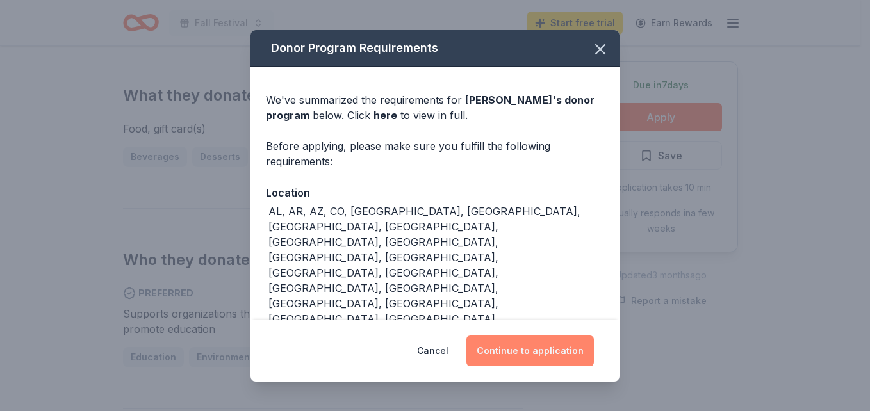
click at [570, 342] on button "Continue to application" at bounding box center [530, 351] width 128 height 31
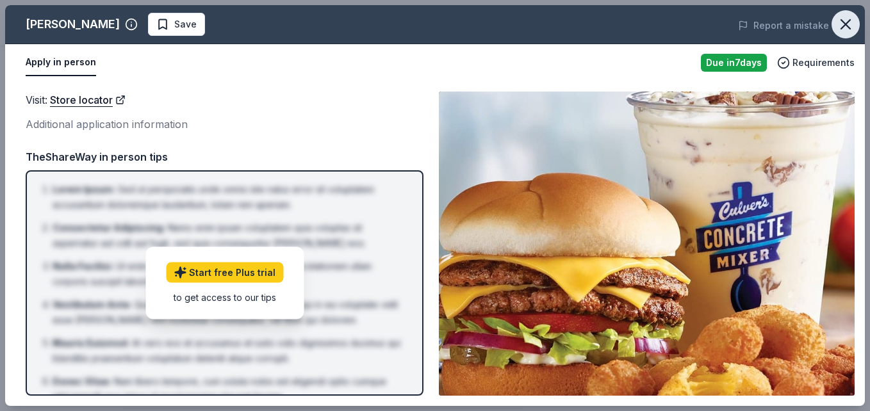
click at [841, 23] on icon "button" at bounding box center [846, 24] width 18 height 18
